Goal: Task Accomplishment & Management: Use online tool/utility

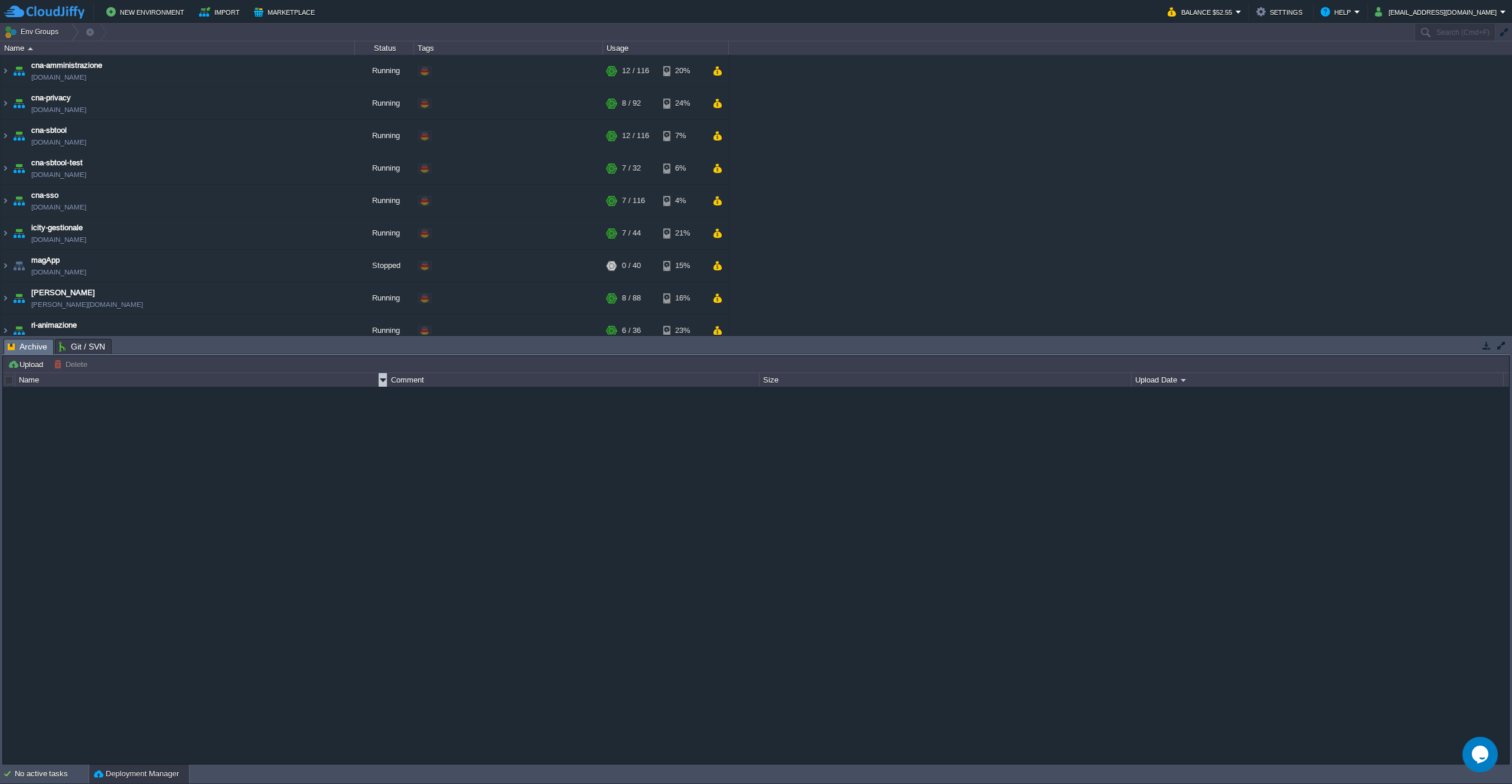
click at [25, 364] on button "Upload" at bounding box center [27, 365] width 39 height 11
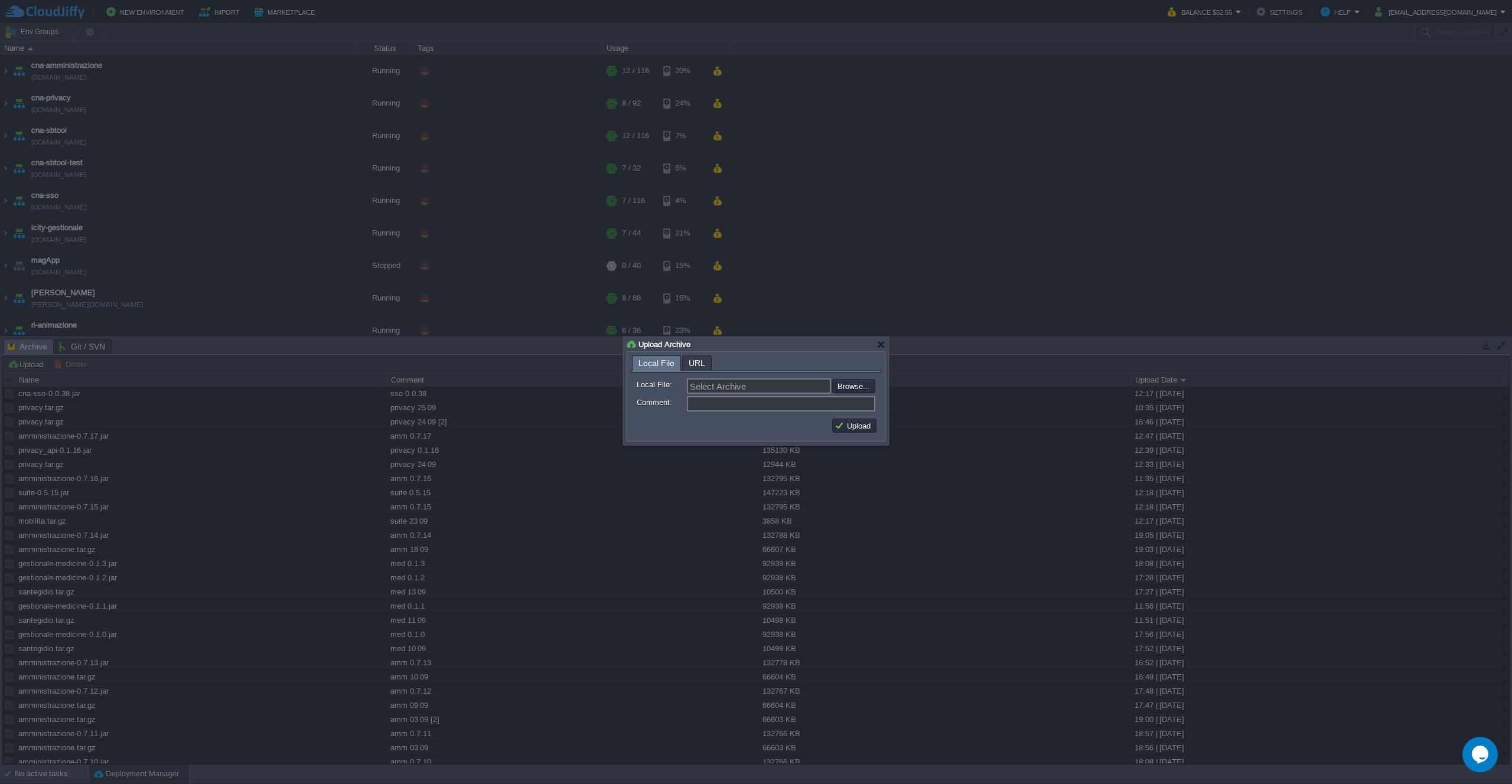
click at [855, 391] on input "file" at bounding box center [800, 386] width 149 height 14
type input "C:\fakepath\privacy.tar.gz"
type input "privacy.tar.gz"
type input "privacy 25 09 [2]"
click at [854, 425] on button "Upload" at bounding box center [854, 426] width 40 height 11
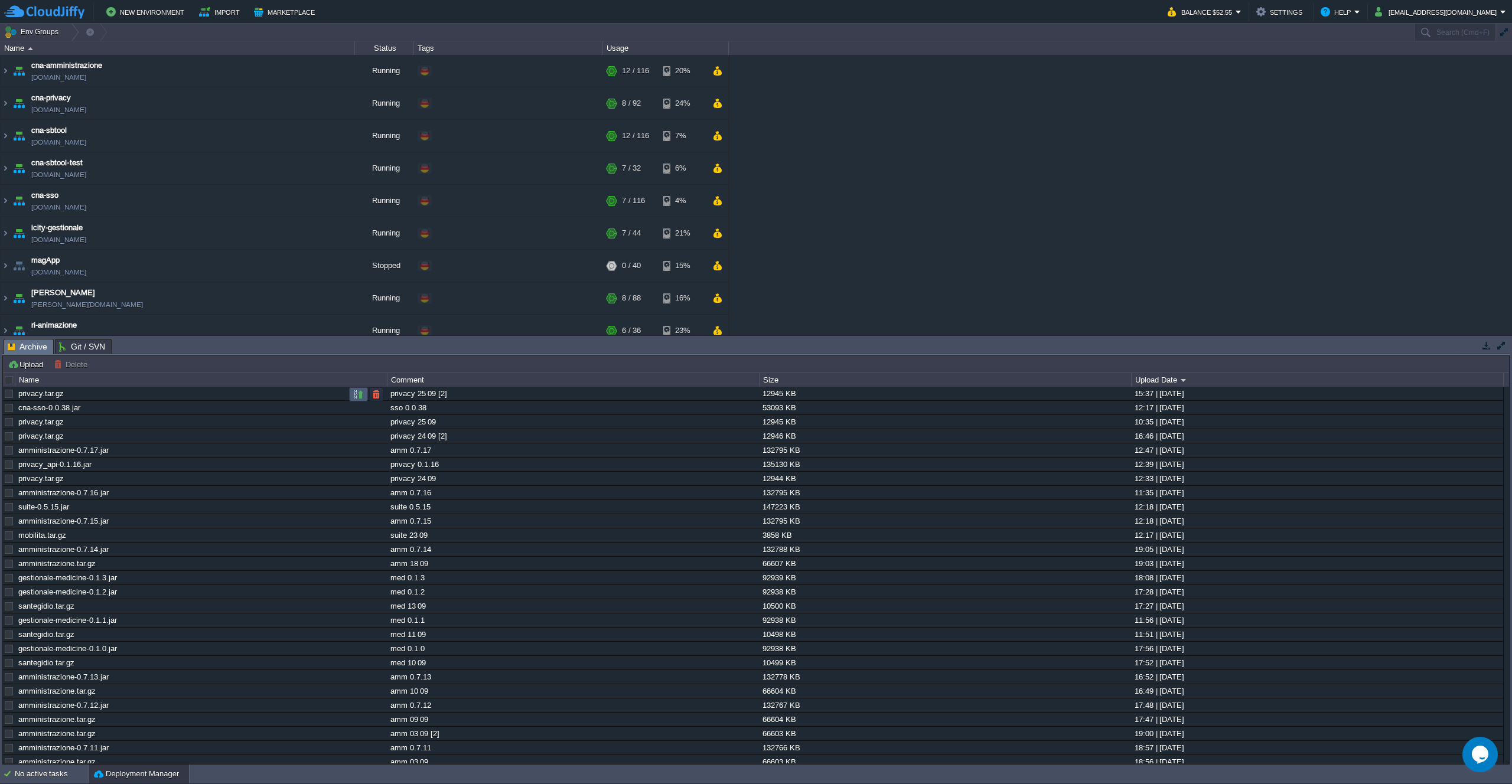
click at [361, 397] on button "button" at bounding box center [358, 394] width 11 height 11
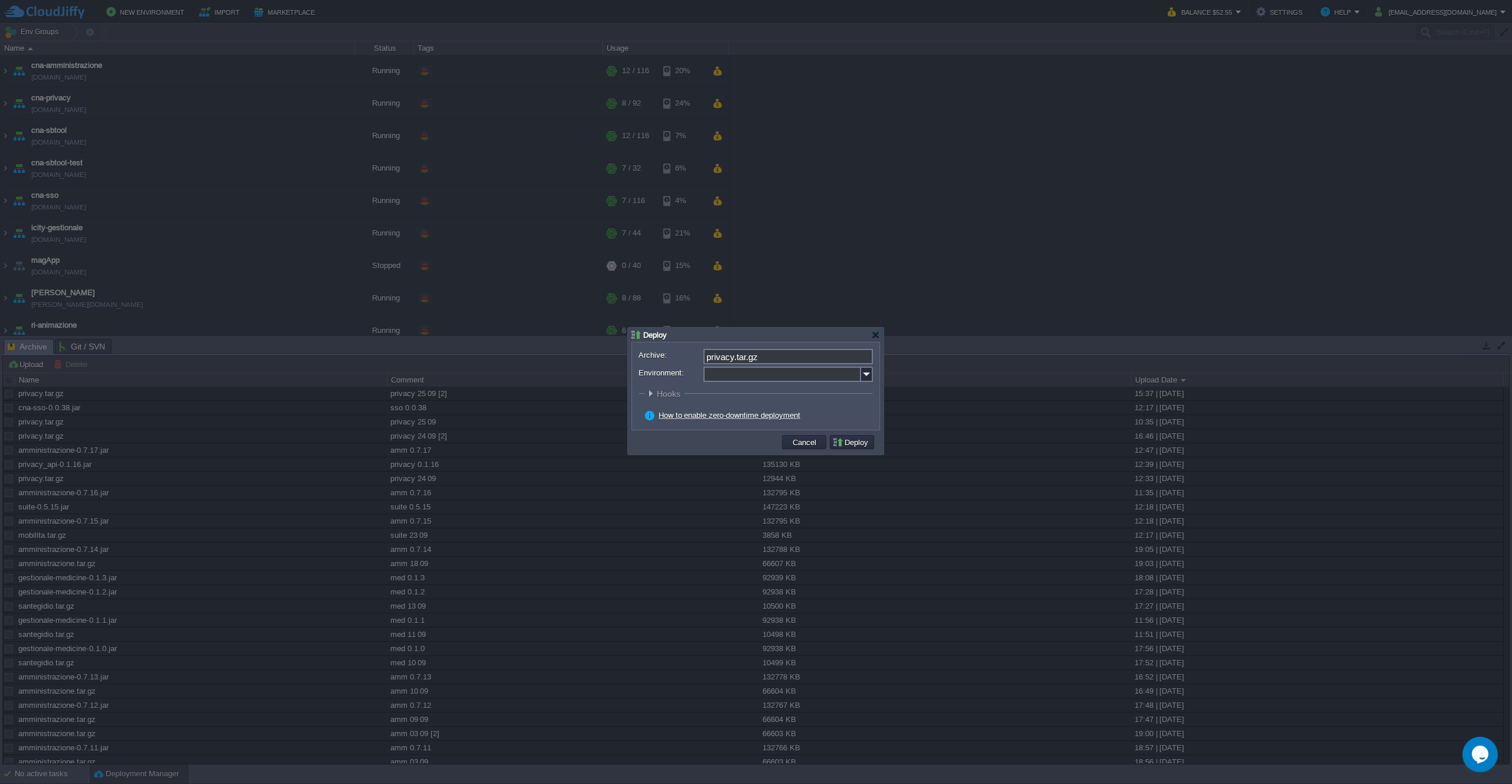
click at [791, 372] on input "Environment:" at bounding box center [782, 375] width 158 height 16
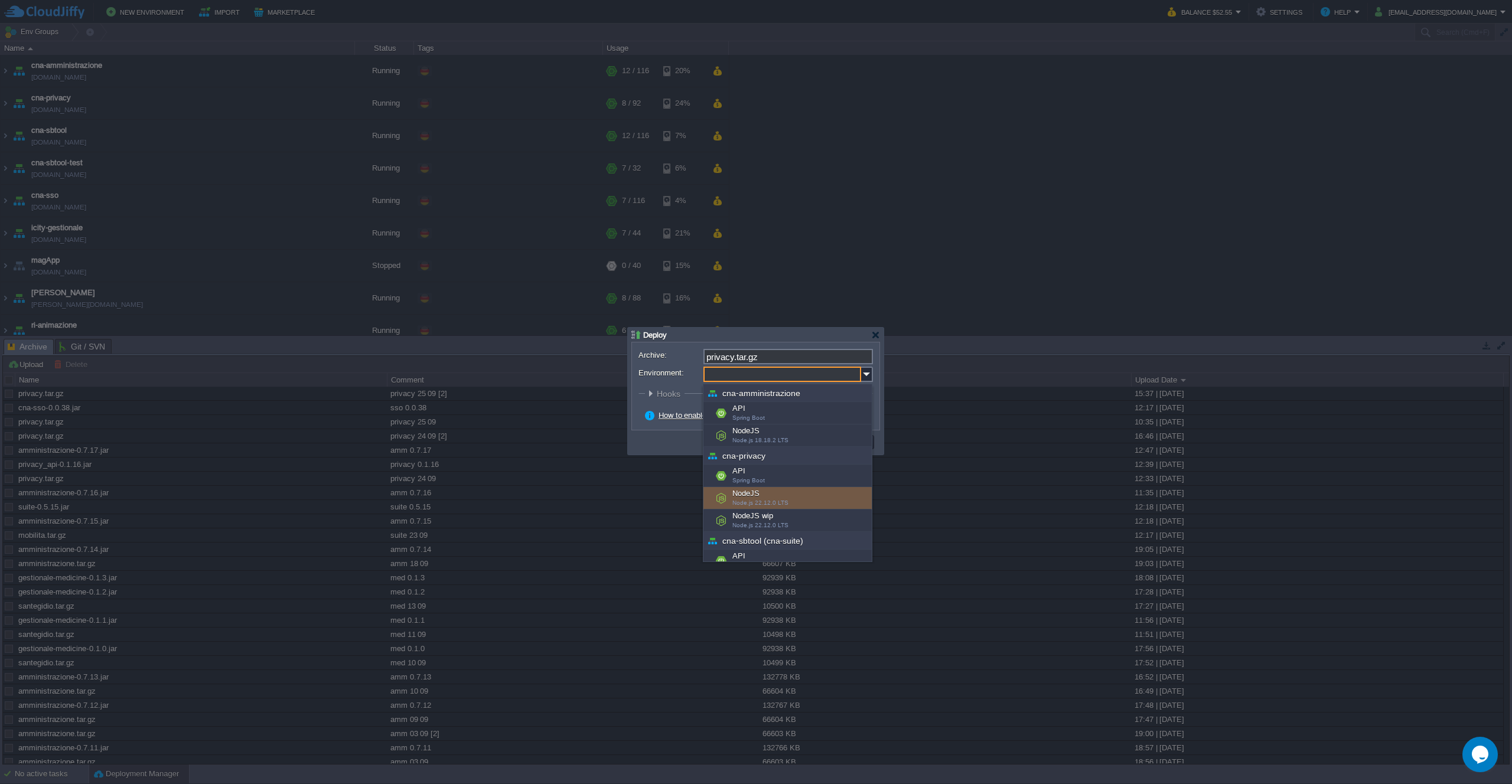
click at [797, 497] on div "NodeJS Node.js 22.12.0 LTS" at bounding box center [786, 498] width 168 height 23
type input "NodeJS (cna-privacy)"
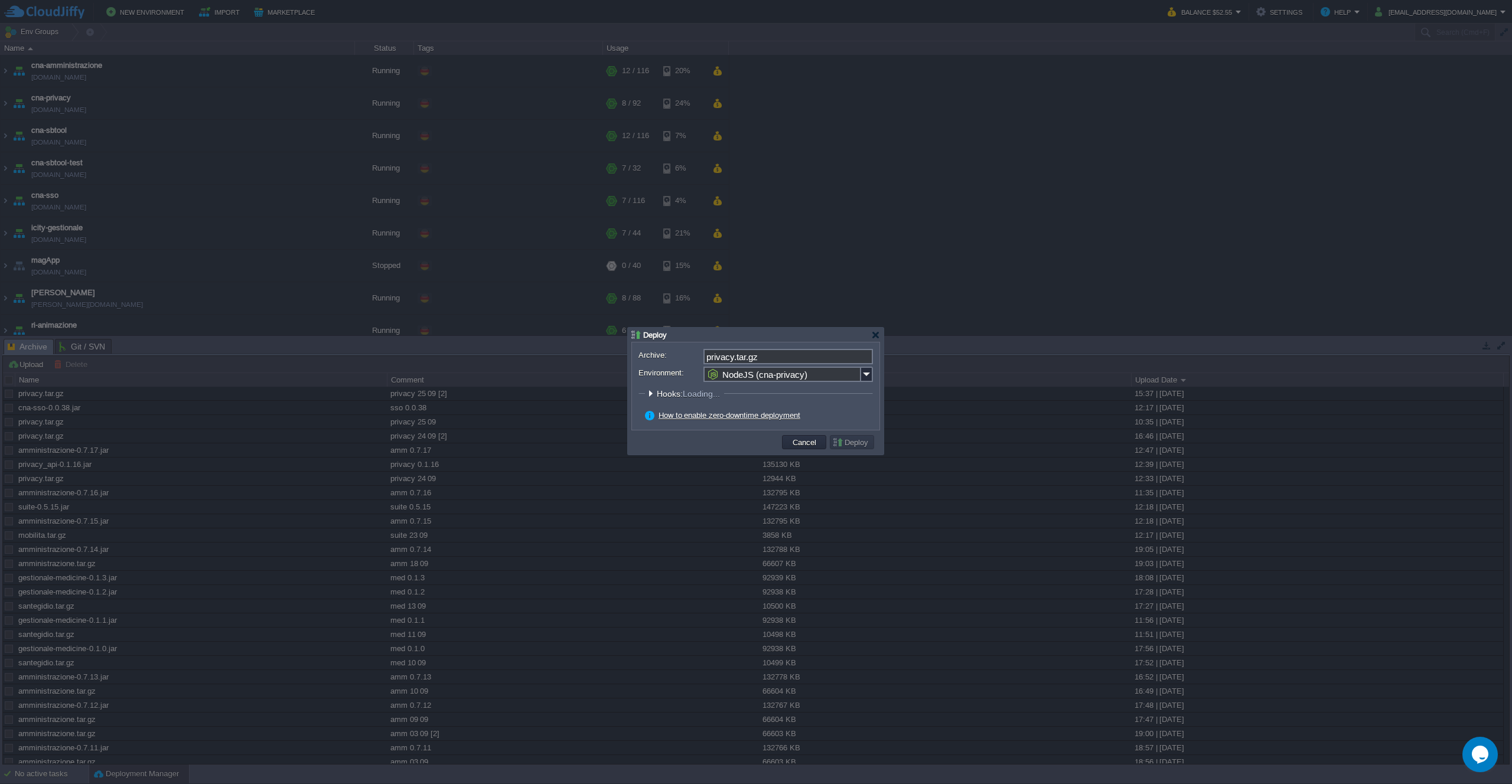
click at [843, 444] on button "Deploy" at bounding box center [851, 442] width 40 height 11
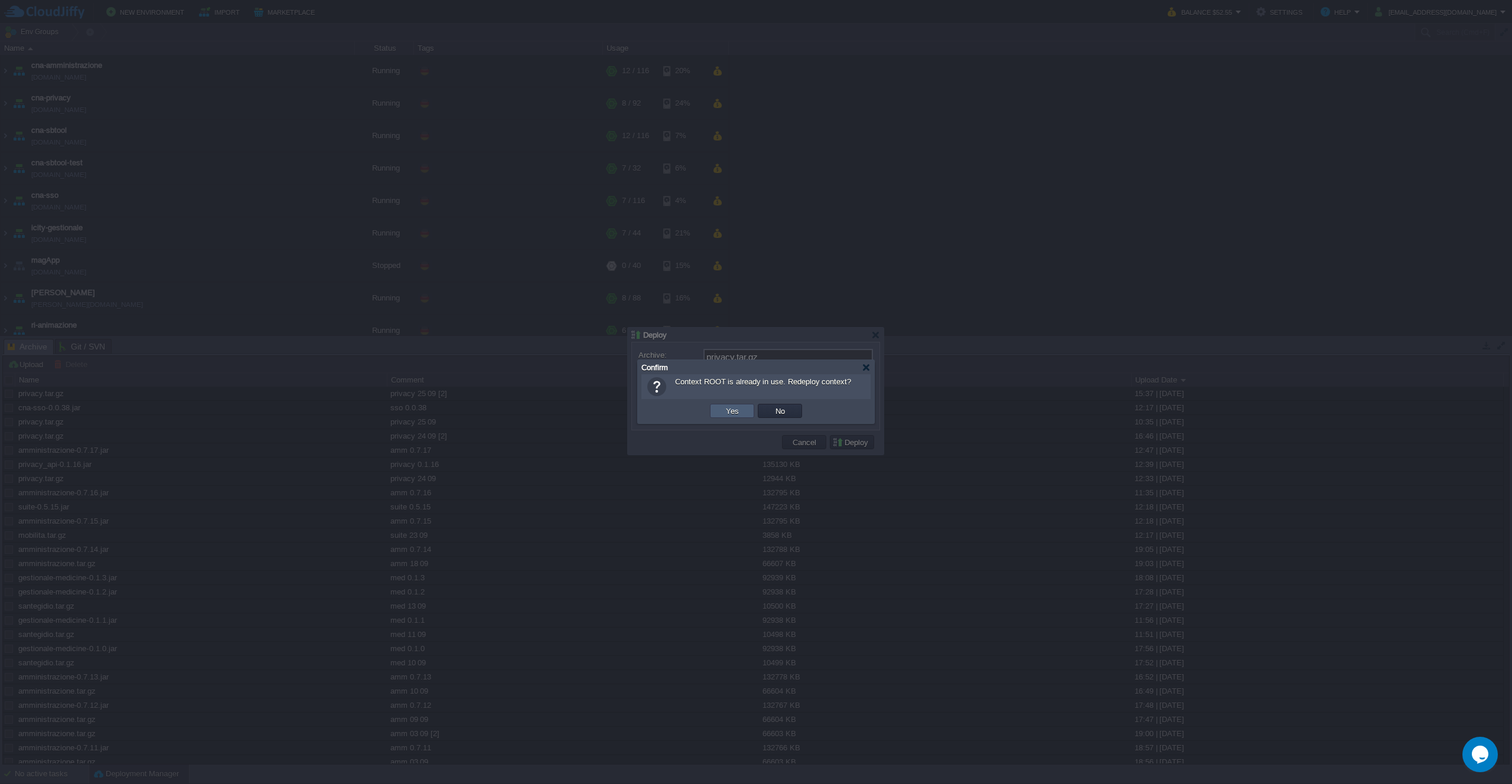
click at [741, 405] on td "Yes" at bounding box center [732, 411] width 45 height 14
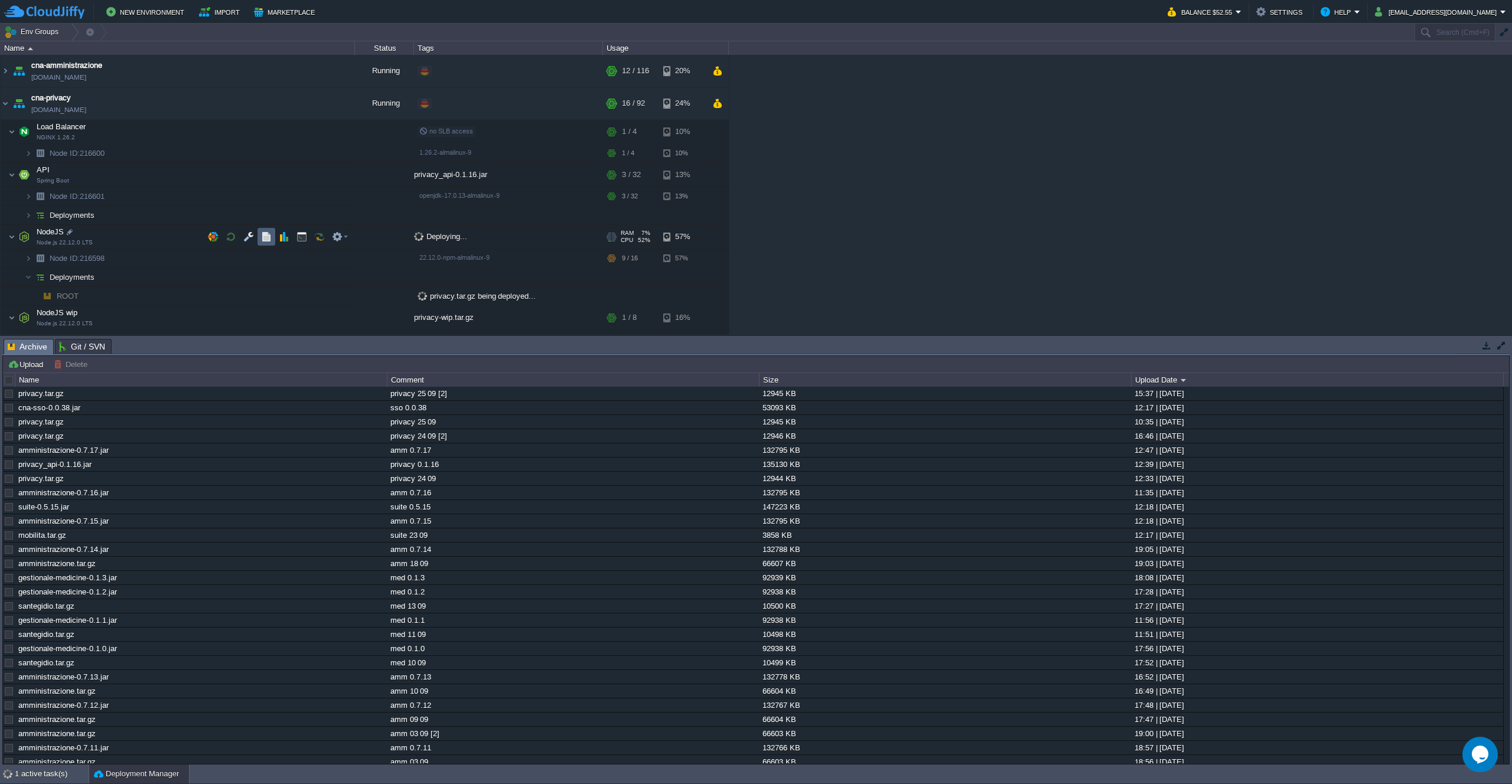
click at [259, 238] on td at bounding box center [266, 237] width 18 height 18
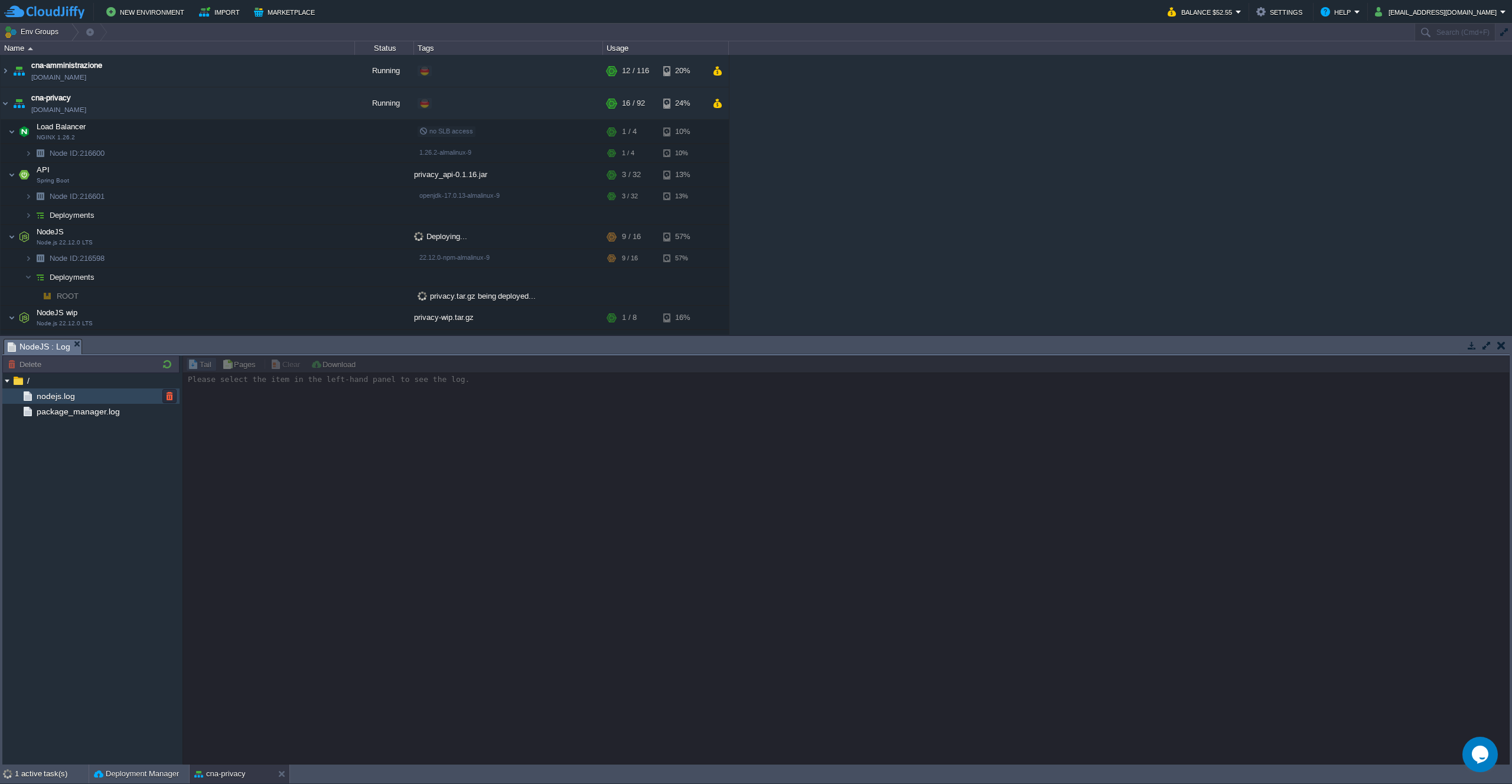
click at [55, 397] on span "nodejs.log" at bounding box center [55, 397] width 42 height 11
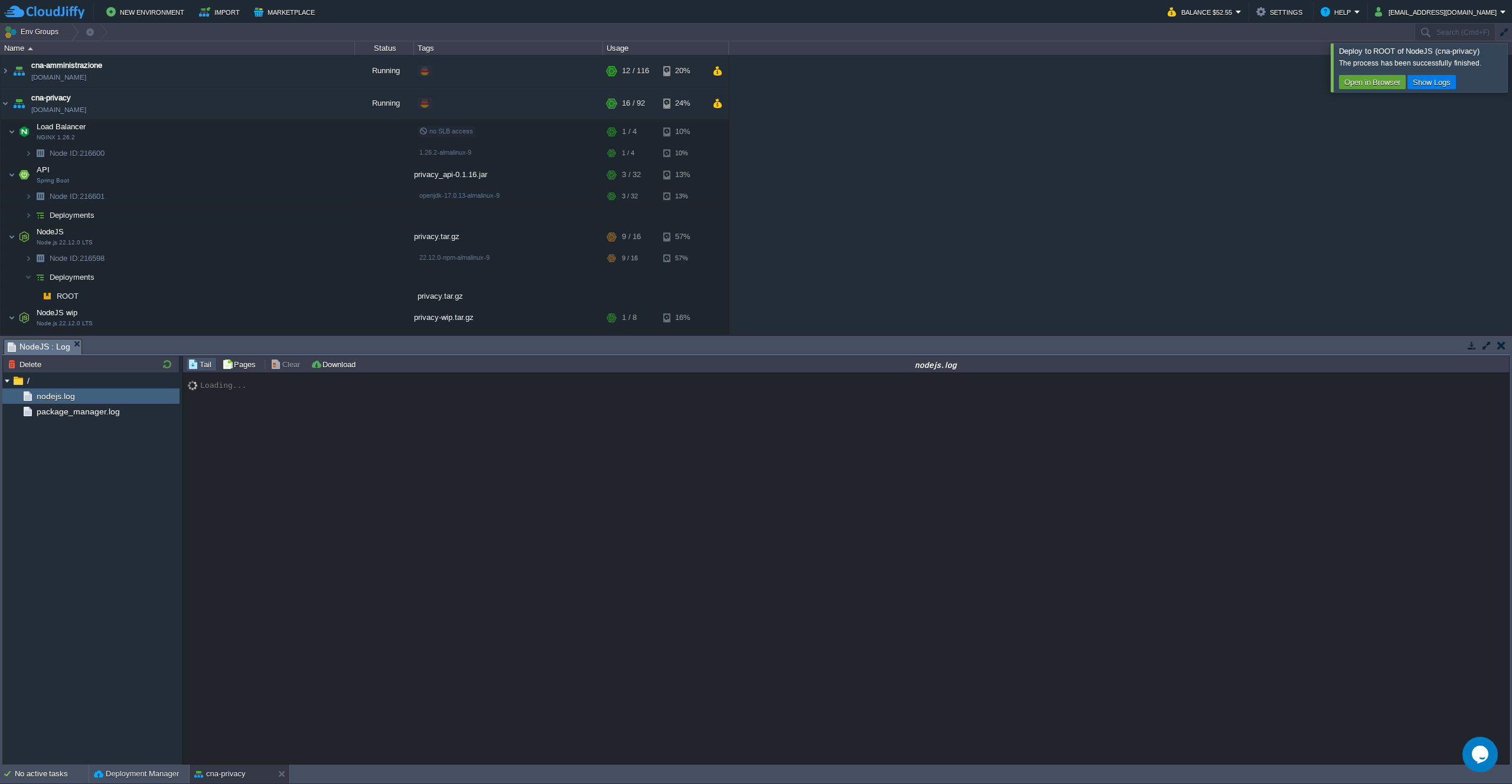
scroll to position [8484, 0]
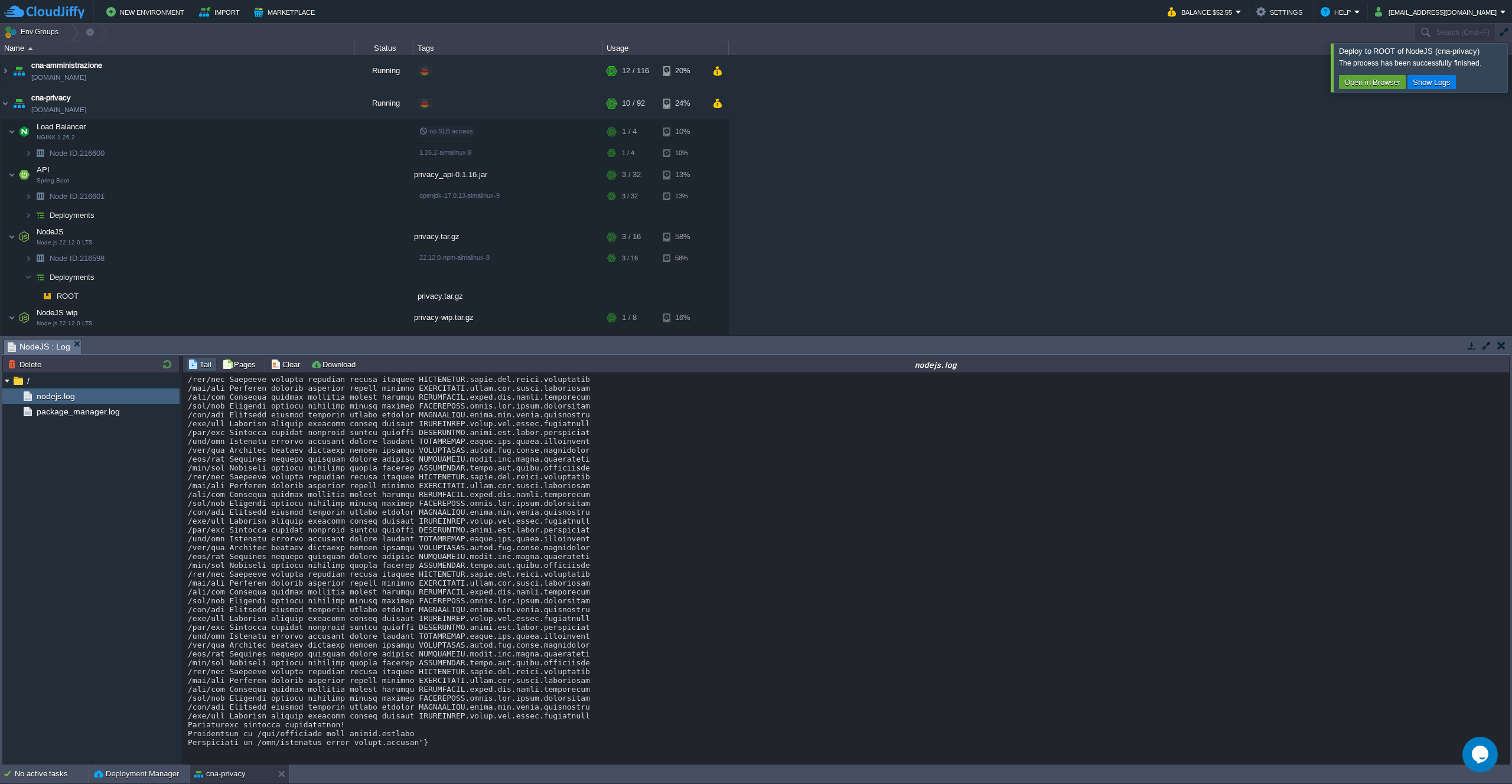
drag, startPoint x: 592, startPoint y: 720, endPoint x: 419, endPoint y: 716, distance: 173.0
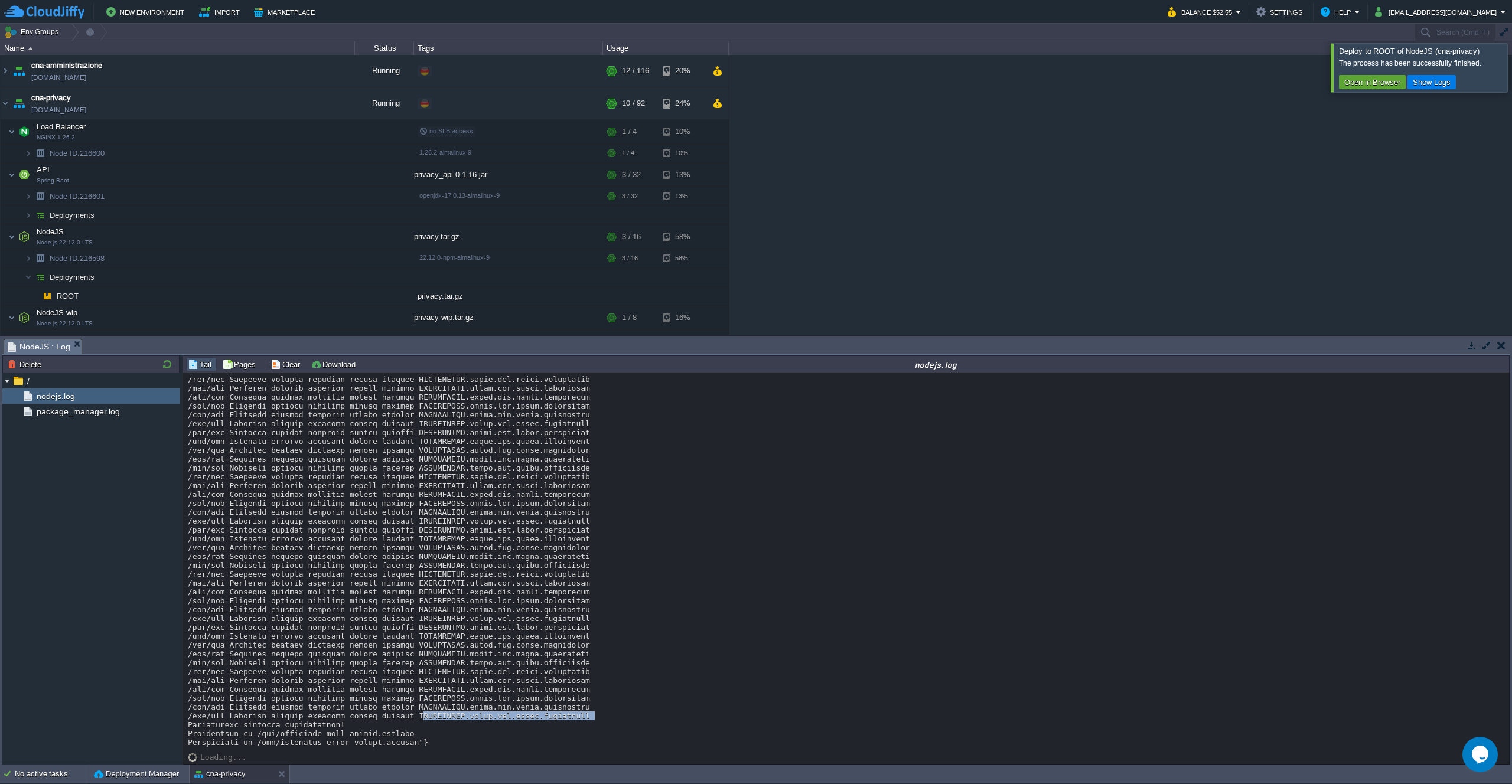
click at [858, 208] on div "cna-amministrazione [DOMAIN_NAME] Running + Add to Env Group RAM 9% CPU 1% 12 /…" at bounding box center [756, 194] width 1512 height 280
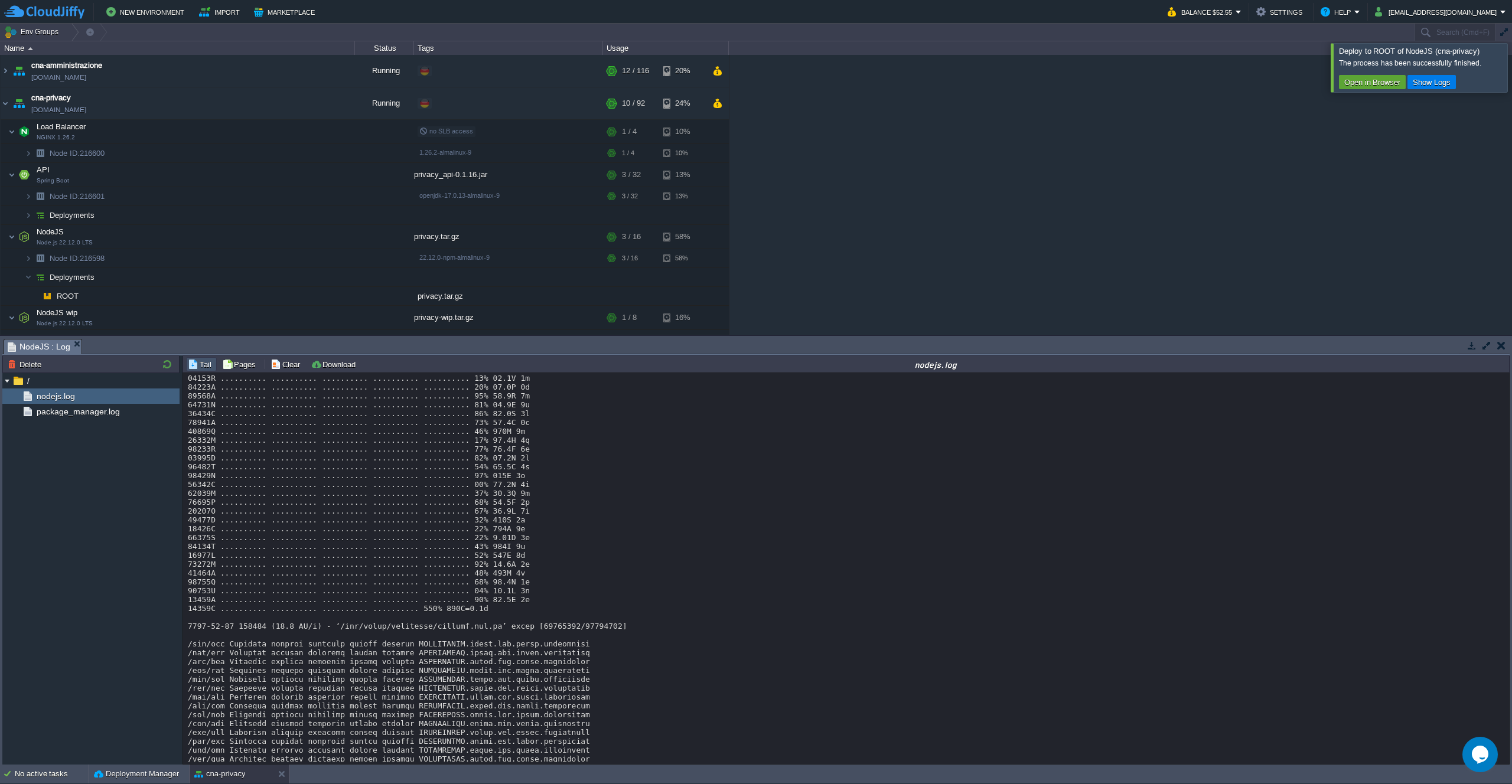
scroll to position [7117, 0]
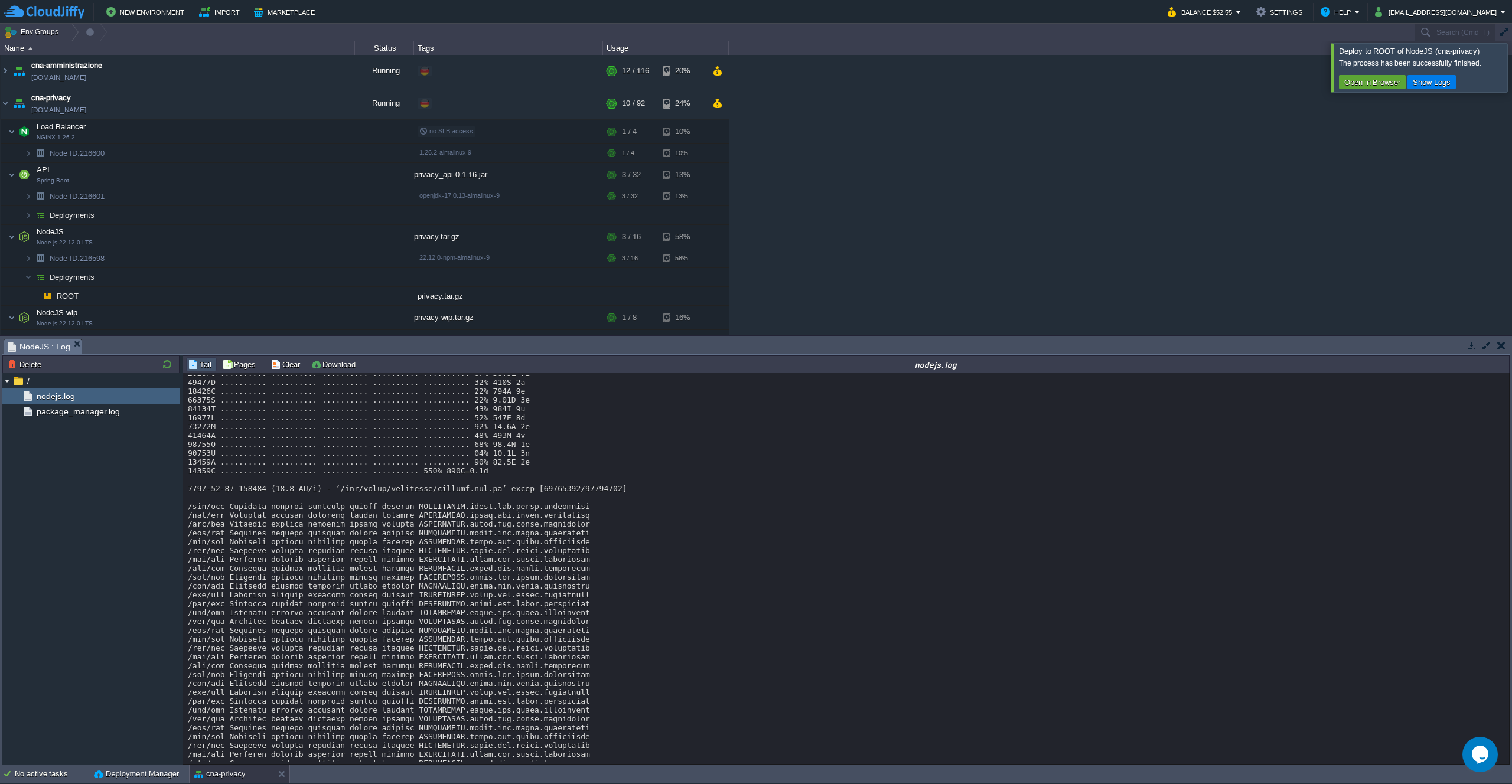
copy div "LIBARCHIVE.xattr.com.apple.quarantine"
